Goal: Check status: Check status

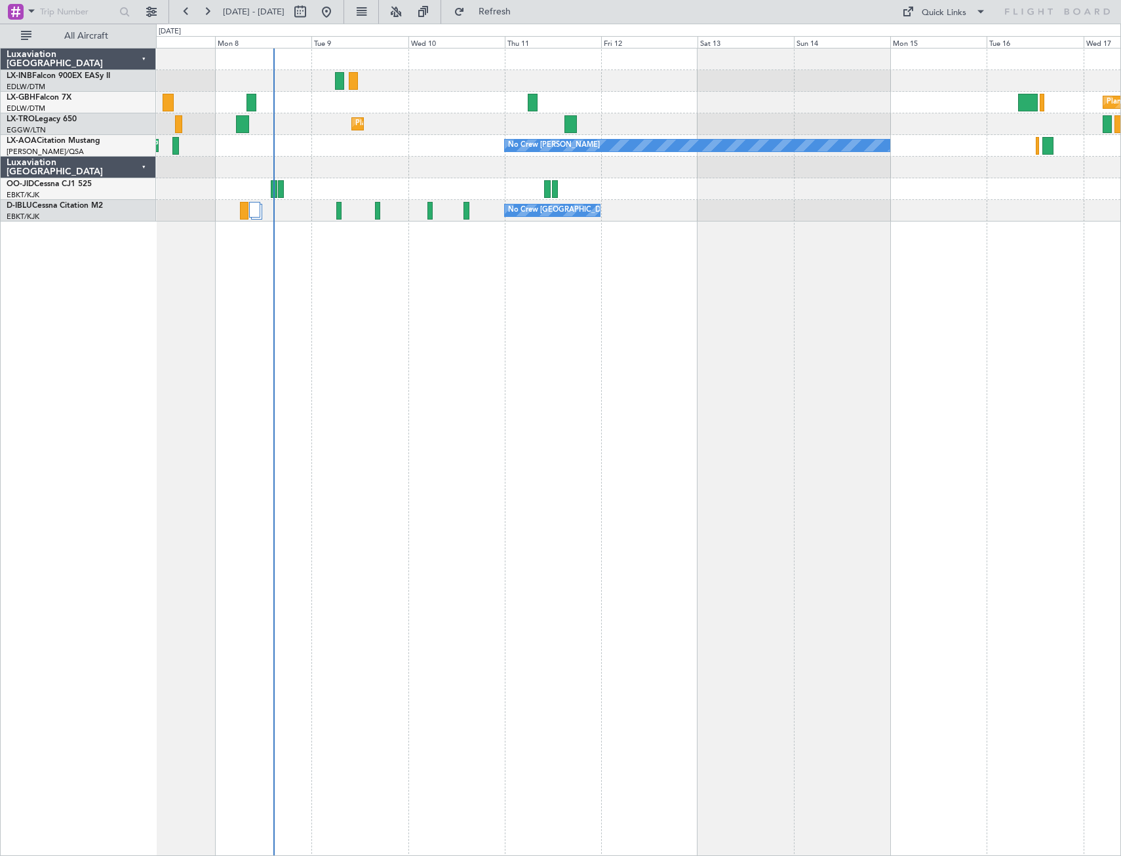
click at [687, 349] on div "Planned Maint Nurnberg Planned Maint [GEOGRAPHIC_DATA] ([GEOGRAPHIC_DATA]) Plan…" at bounding box center [638, 452] width 965 height 808
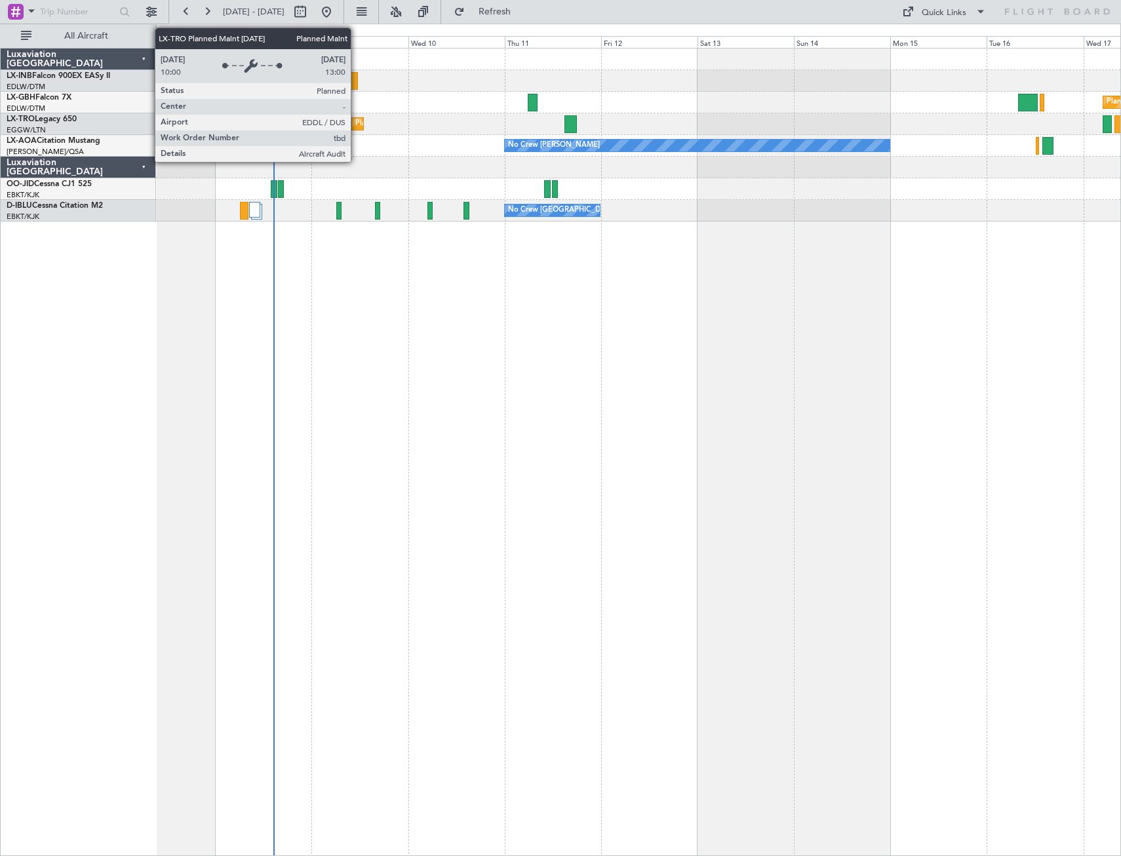
click at [357, 123] on div "Planned Maint Dusseldorf" at bounding box center [398, 124] width 86 height 20
click at [357, 122] on div "Planned Maint Dusseldorf" at bounding box center [398, 124] width 86 height 20
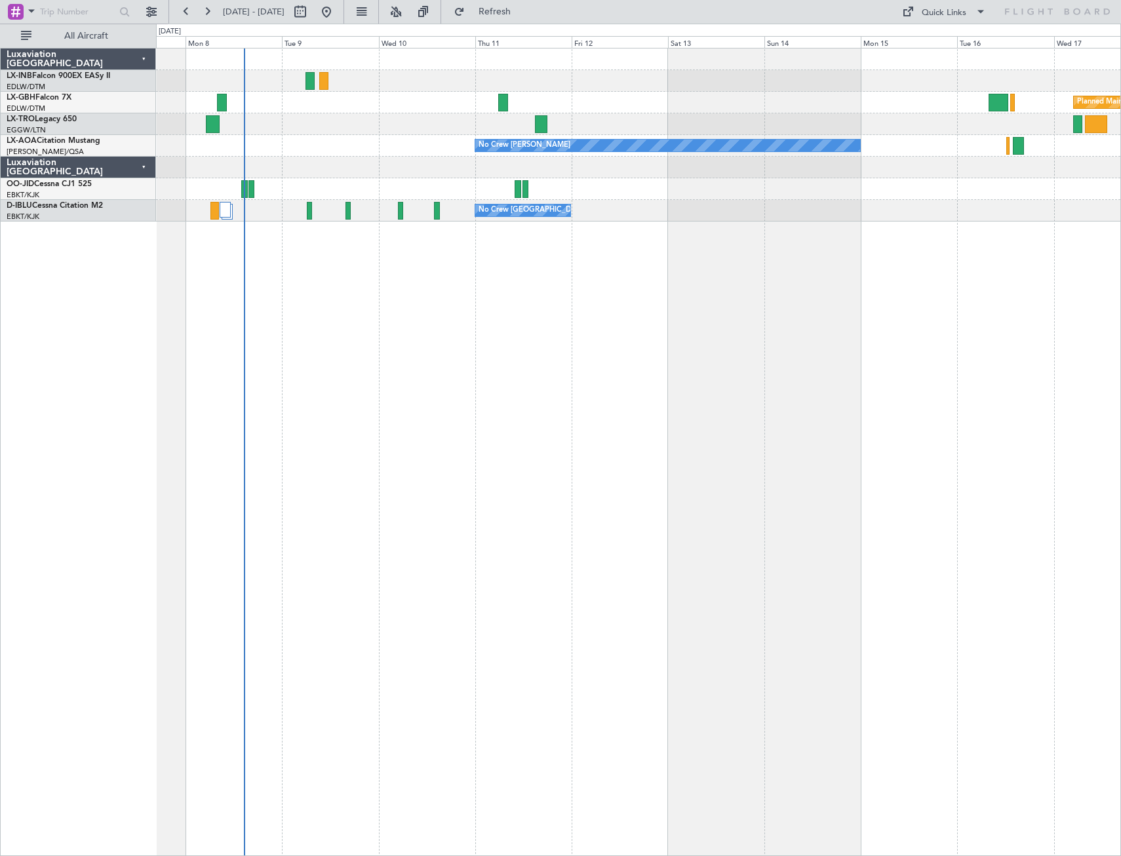
click at [352, 461] on div "Planned Maint Nurnberg Planned Maint [GEOGRAPHIC_DATA] ([GEOGRAPHIC_DATA]) No C…" at bounding box center [638, 452] width 965 height 808
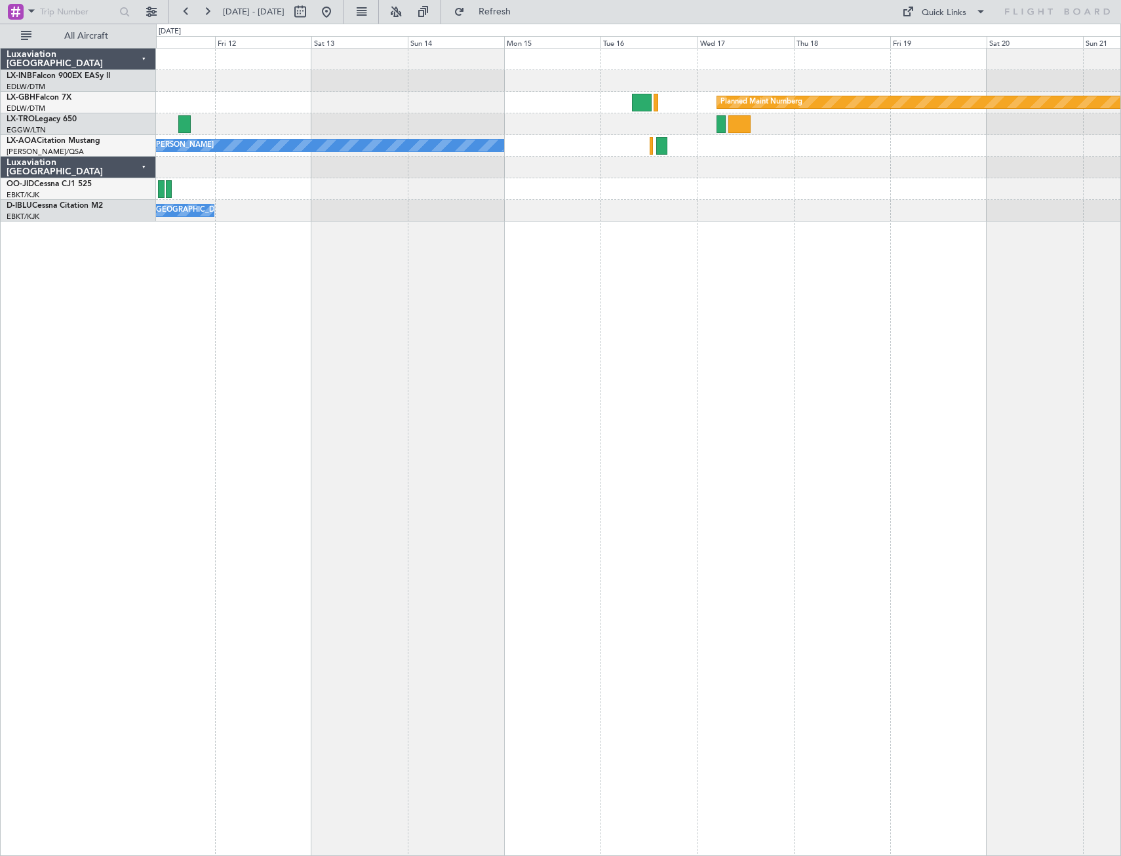
click at [330, 469] on div "Planned Maint Nurnberg No Crew [PERSON_NAME] No Crew [GEOGRAPHIC_DATA] (Brussel…" at bounding box center [638, 452] width 965 height 808
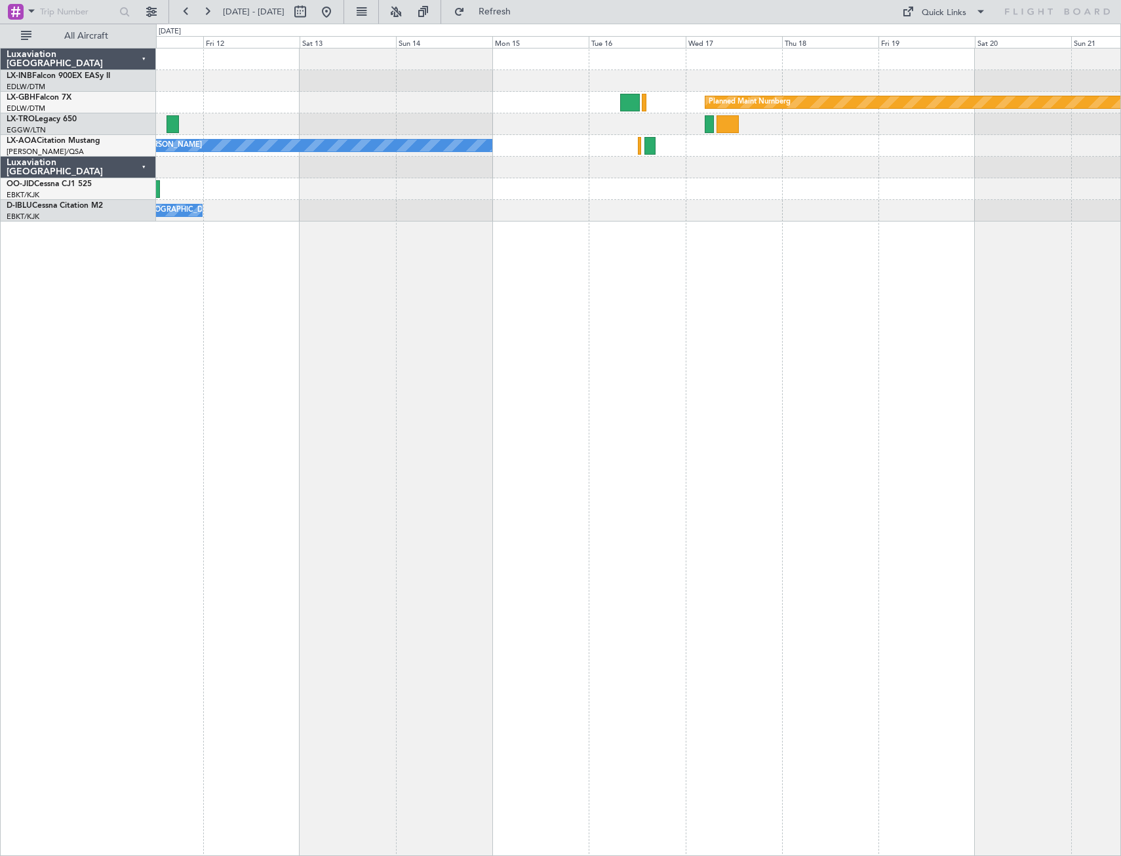
click at [446, 384] on div "Planned Maint Nurnberg No Crew [PERSON_NAME] No Crew [GEOGRAPHIC_DATA] (Brussel…" at bounding box center [638, 452] width 965 height 808
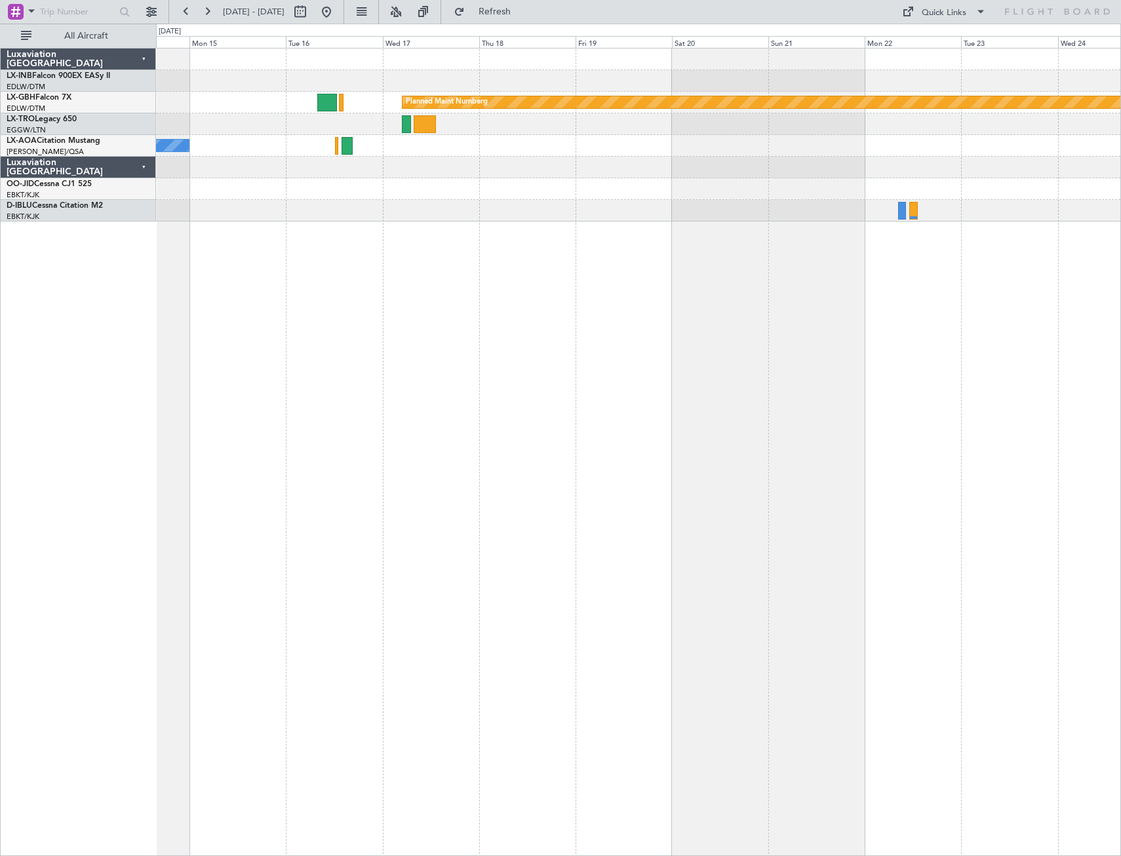
click at [487, 355] on div "Planned Maint Nurnberg No Crew [PERSON_NAME] No Crew Sabadell A/C Unavailable […" at bounding box center [638, 452] width 965 height 808
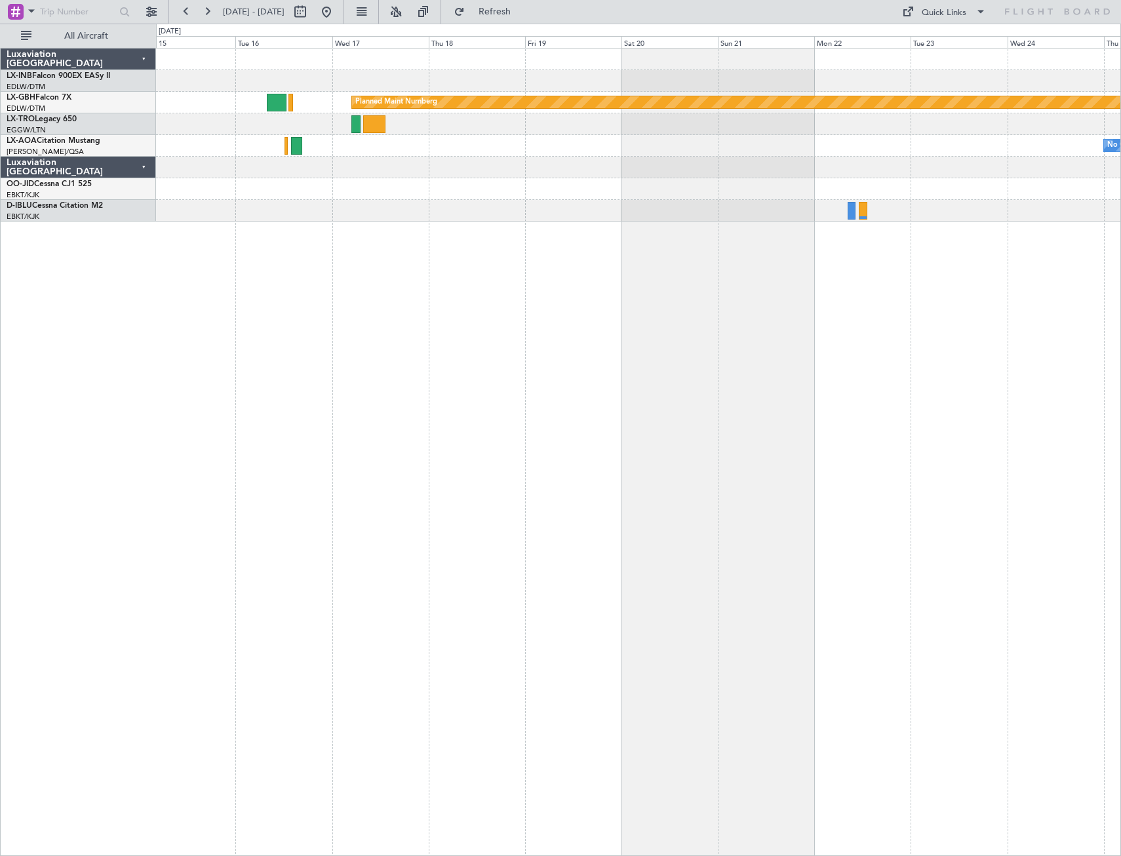
click at [867, 381] on div "Planned Maint Nurnberg No Crew Sabadell No Crew [PERSON_NAME] A/C Unavailable […" at bounding box center [638, 452] width 965 height 808
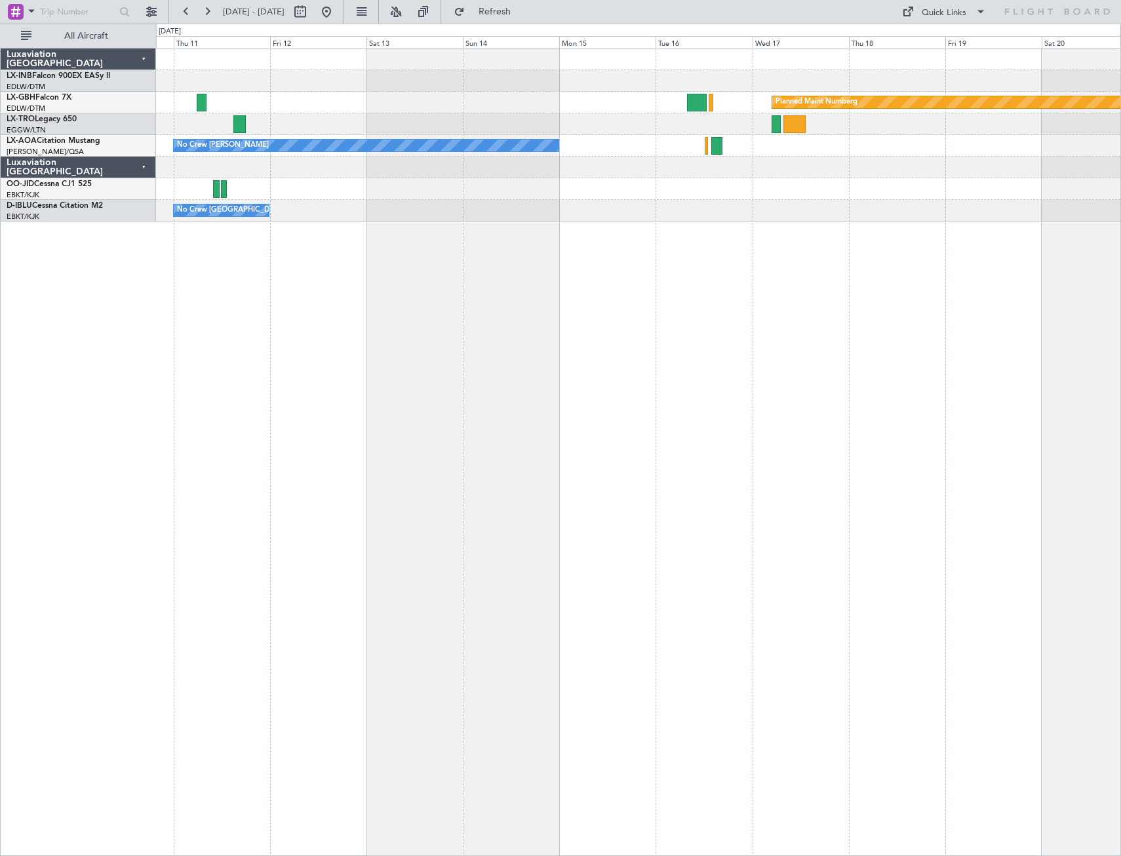
click at [904, 405] on div "Planned Maint Nurnberg No Crew [PERSON_NAME] No Crew [GEOGRAPHIC_DATA] (Brussel…" at bounding box center [638, 452] width 965 height 808
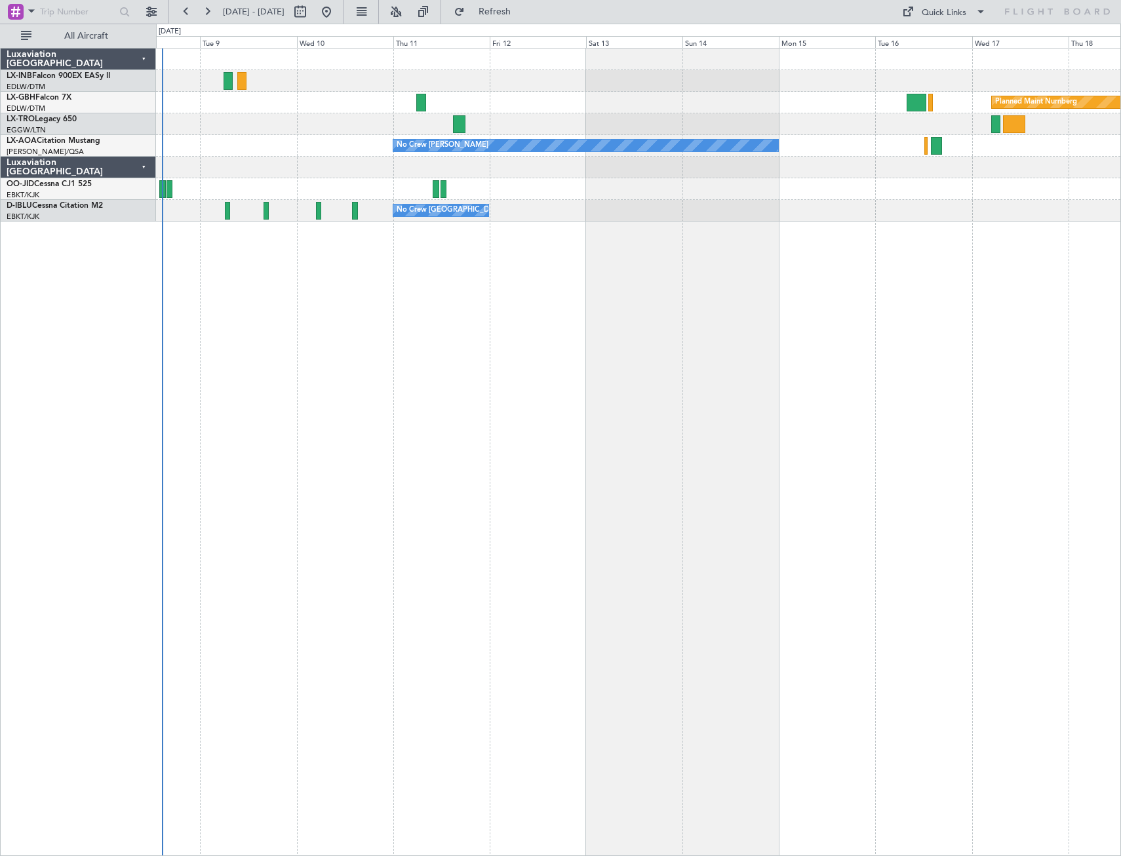
click at [577, 426] on div "Planned Maint Nurnberg Planned Maint [GEOGRAPHIC_DATA] ([GEOGRAPHIC_DATA]) No C…" at bounding box center [638, 452] width 965 height 808
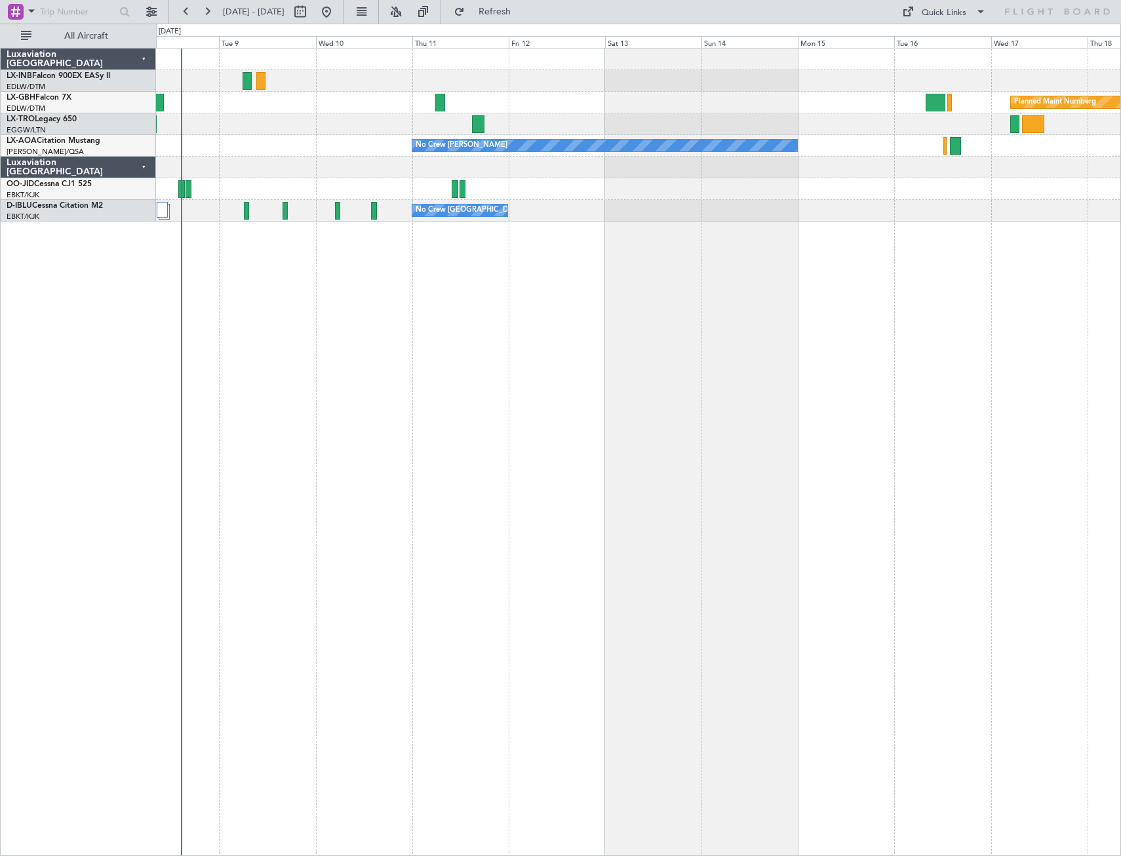
click at [614, 418] on div "Planned Maint Nurnberg Planned Maint [GEOGRAPHIC_DATA] ([GEOGRAPHIC_DATA]) No C…" at bounding box center [638, 452] width 965 height 808
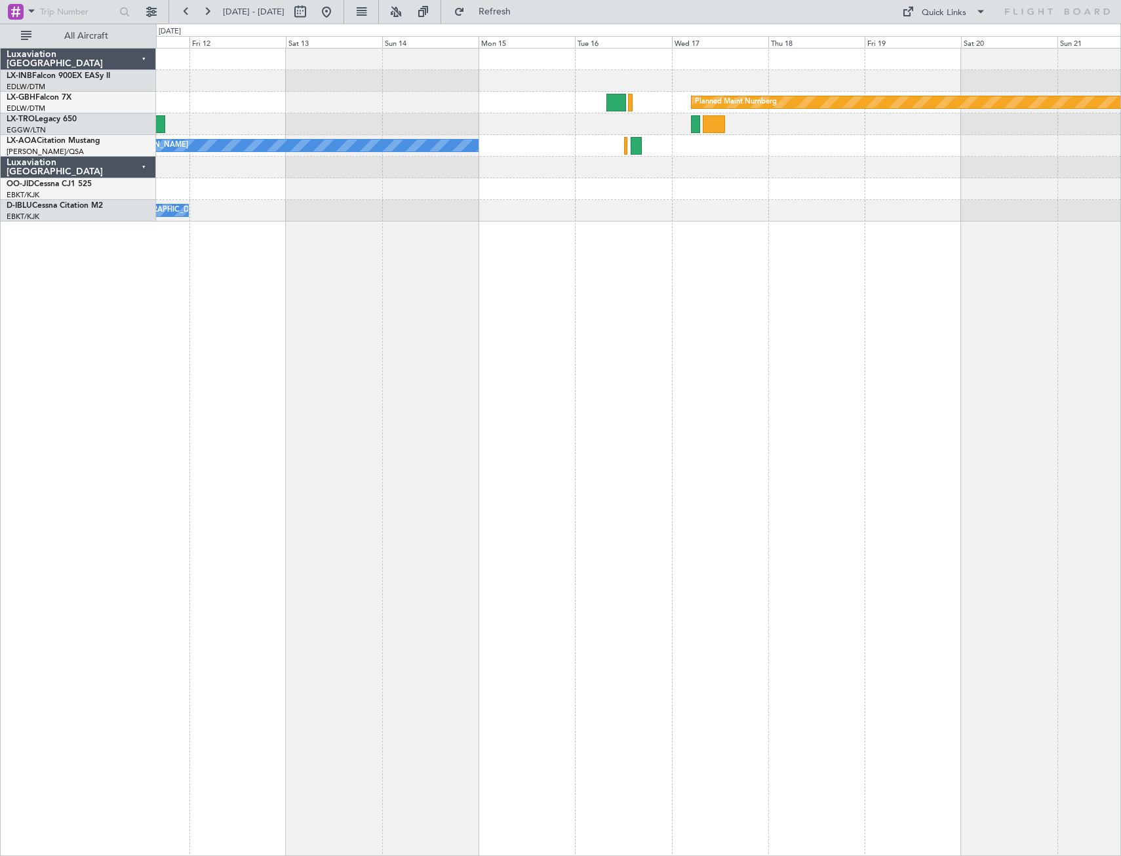
click at [532, 229] on div "Planned Maint Nurnberg No Crew [PERSON_NAME] No Crew [GEOGRAPHIC_DATA] (Brussel…" at bounding box center [638, 452] width 965 height 808
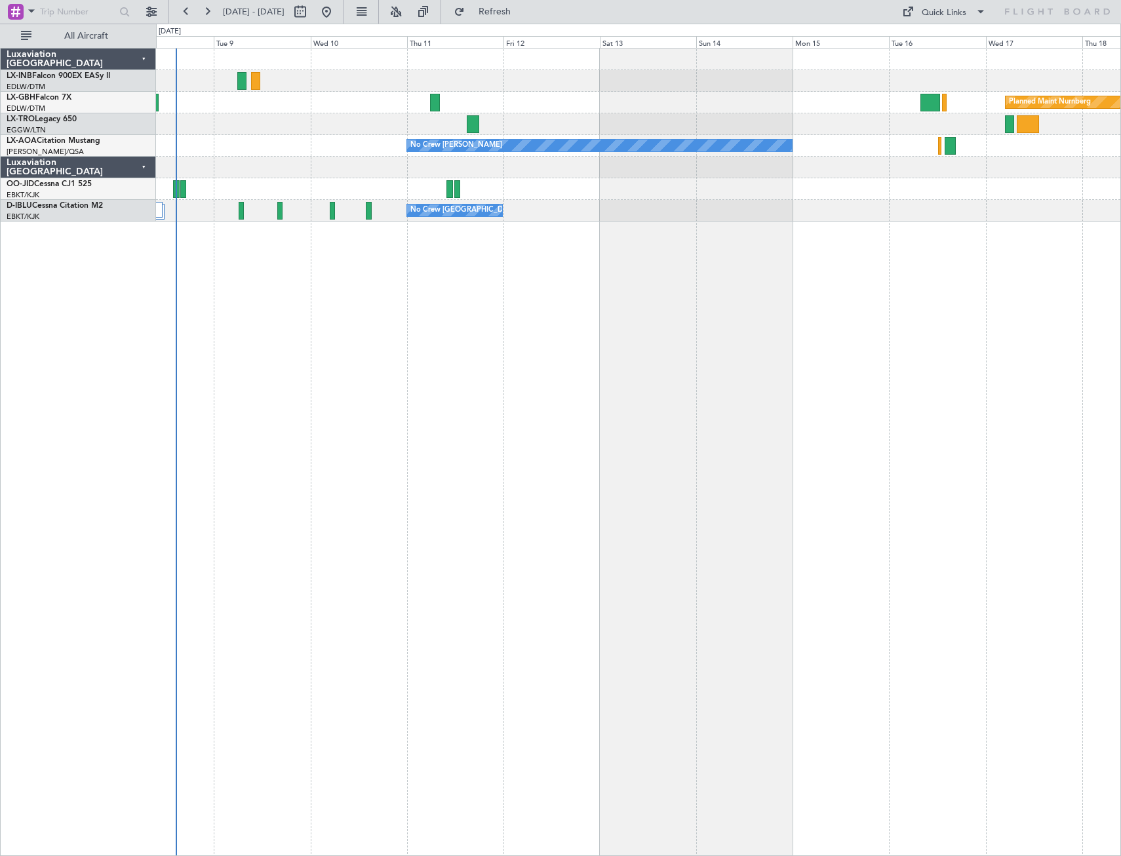
click at [854, 336] on div "Planned Maint Nurnberg Planned Maint [GEOGRAPHIC_DATA] ([GEOGRAPHIC_DATA]) No C…" at bounding box center [638, 452] width 965 height 808
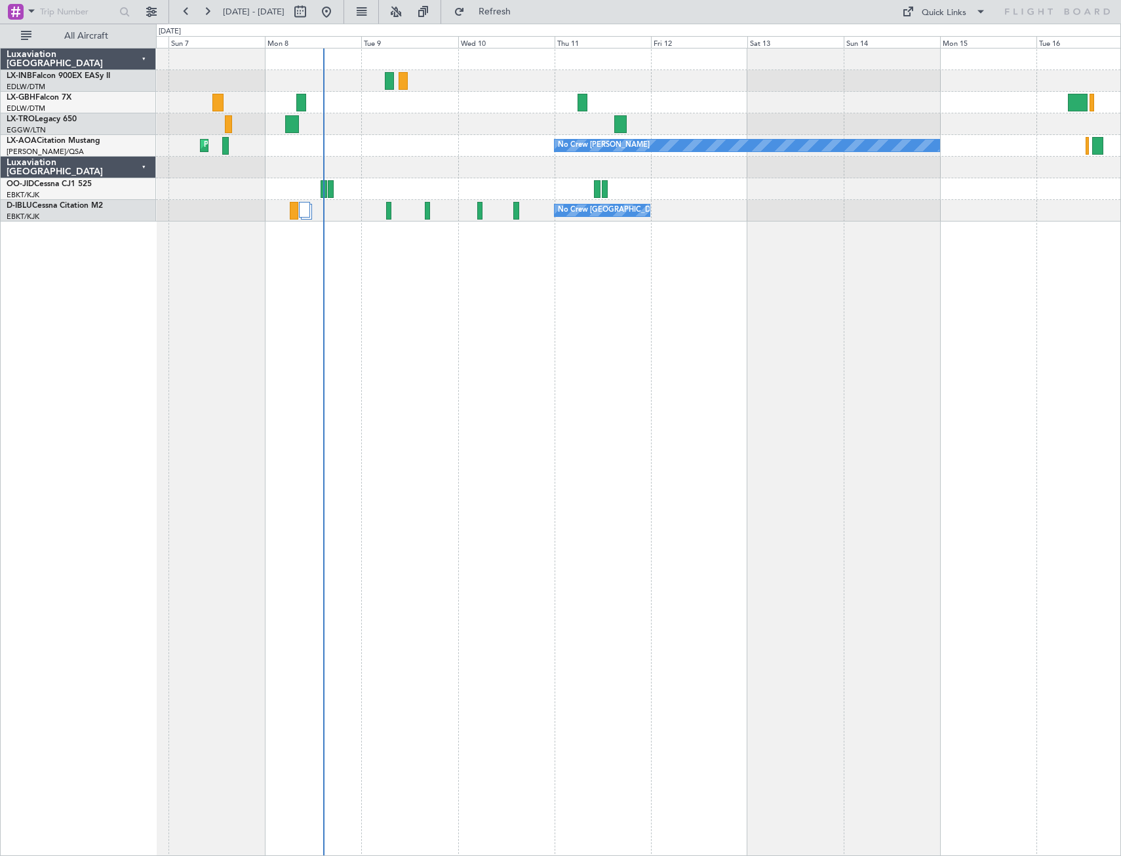
click at [769, 316] on div "Planned Maint Nurnberg Planned Maint [GEOGRAPHIC_DATA] ([GEOGRAPHIC_DATA]) No C…" at bounding box center [638, 452] width 965 height 808
